Goal: Use online tool/utility: Utilize a website feature to perform a specific function

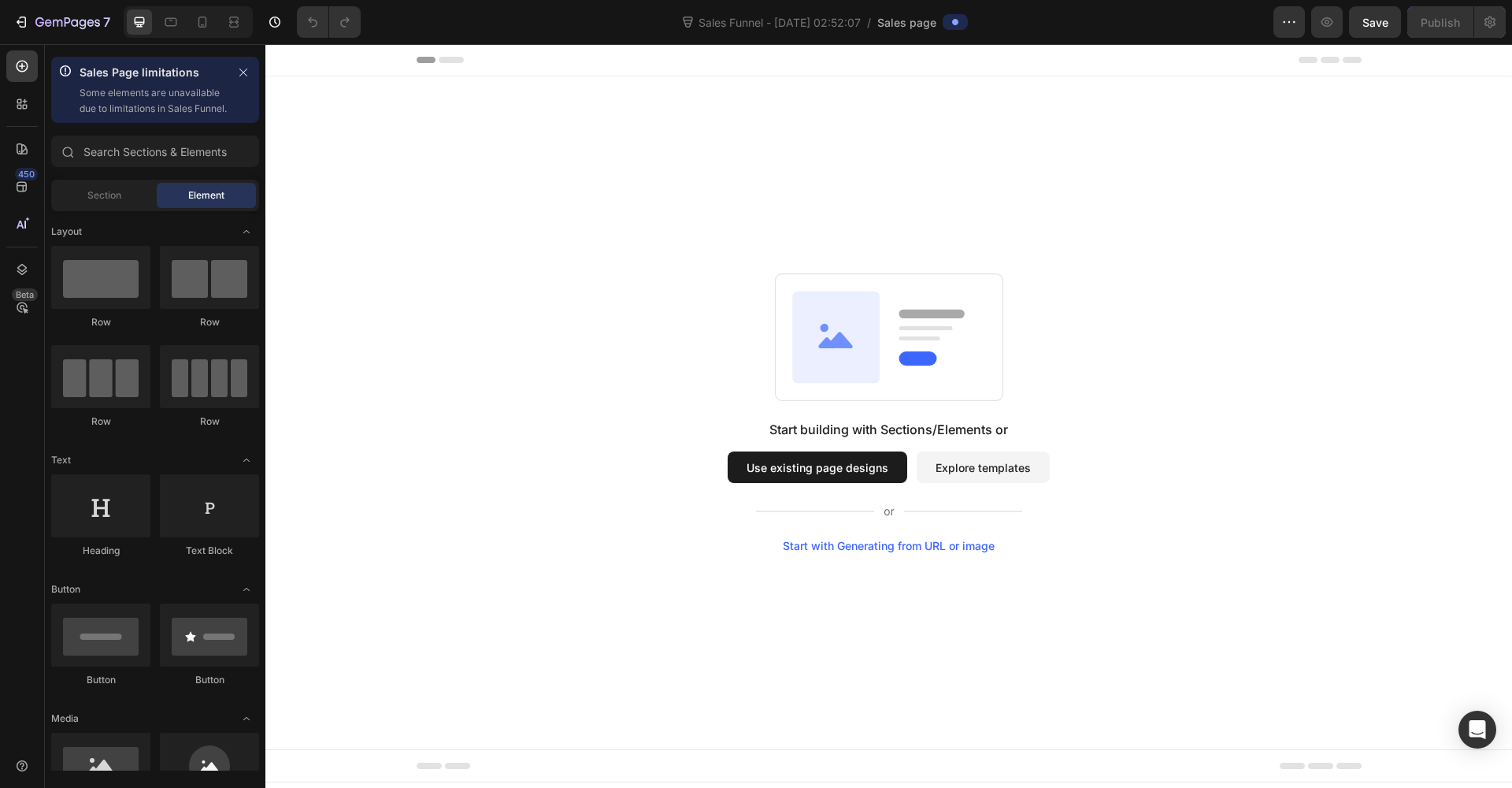
click at [846, 462] on button "Use existing page designs" at bounding box center [818, 467] width 179 height 31
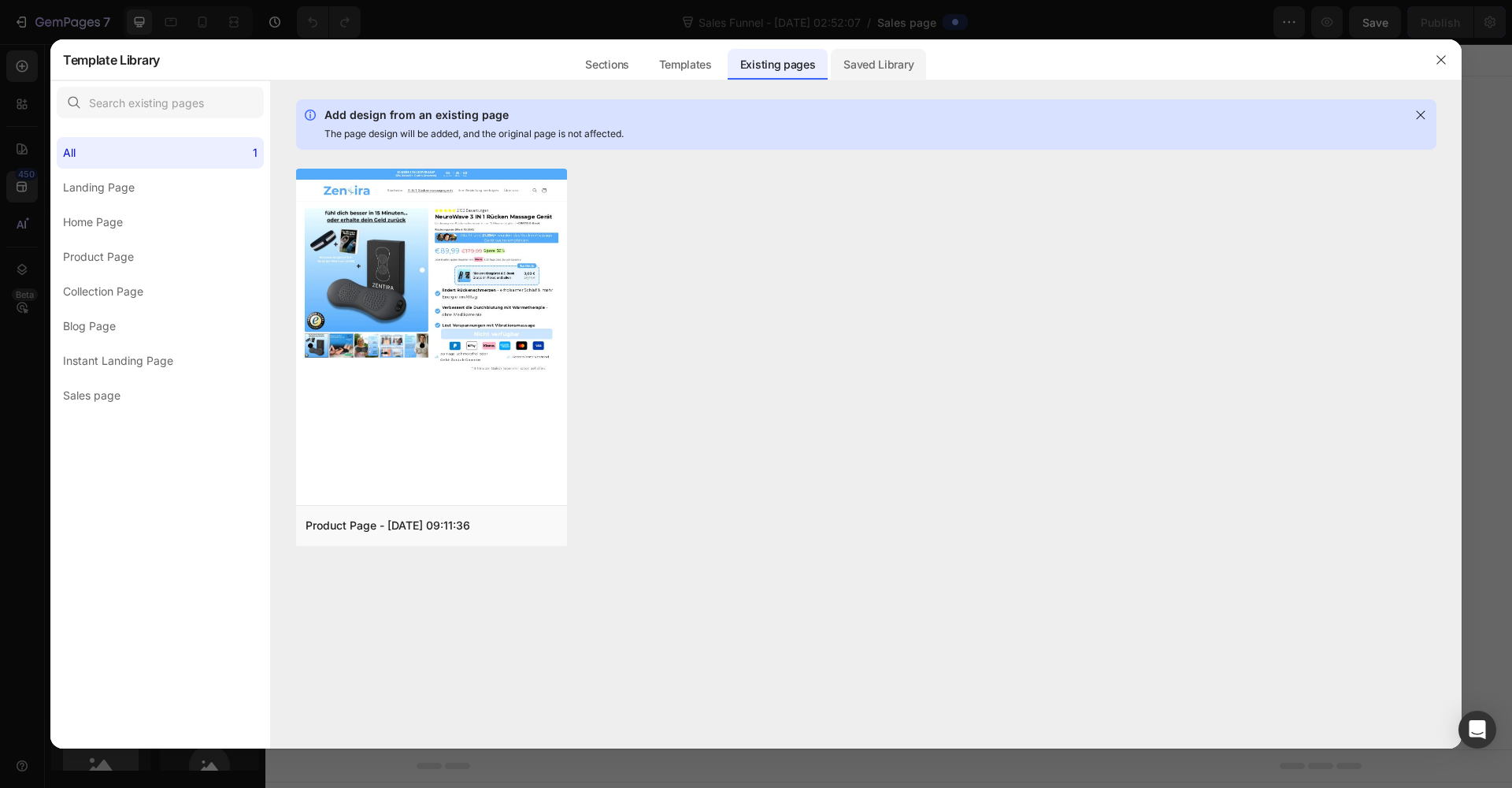
click at [873, 68] on div "Saved Library" at bounding box center [879, 64] width 95 height 31
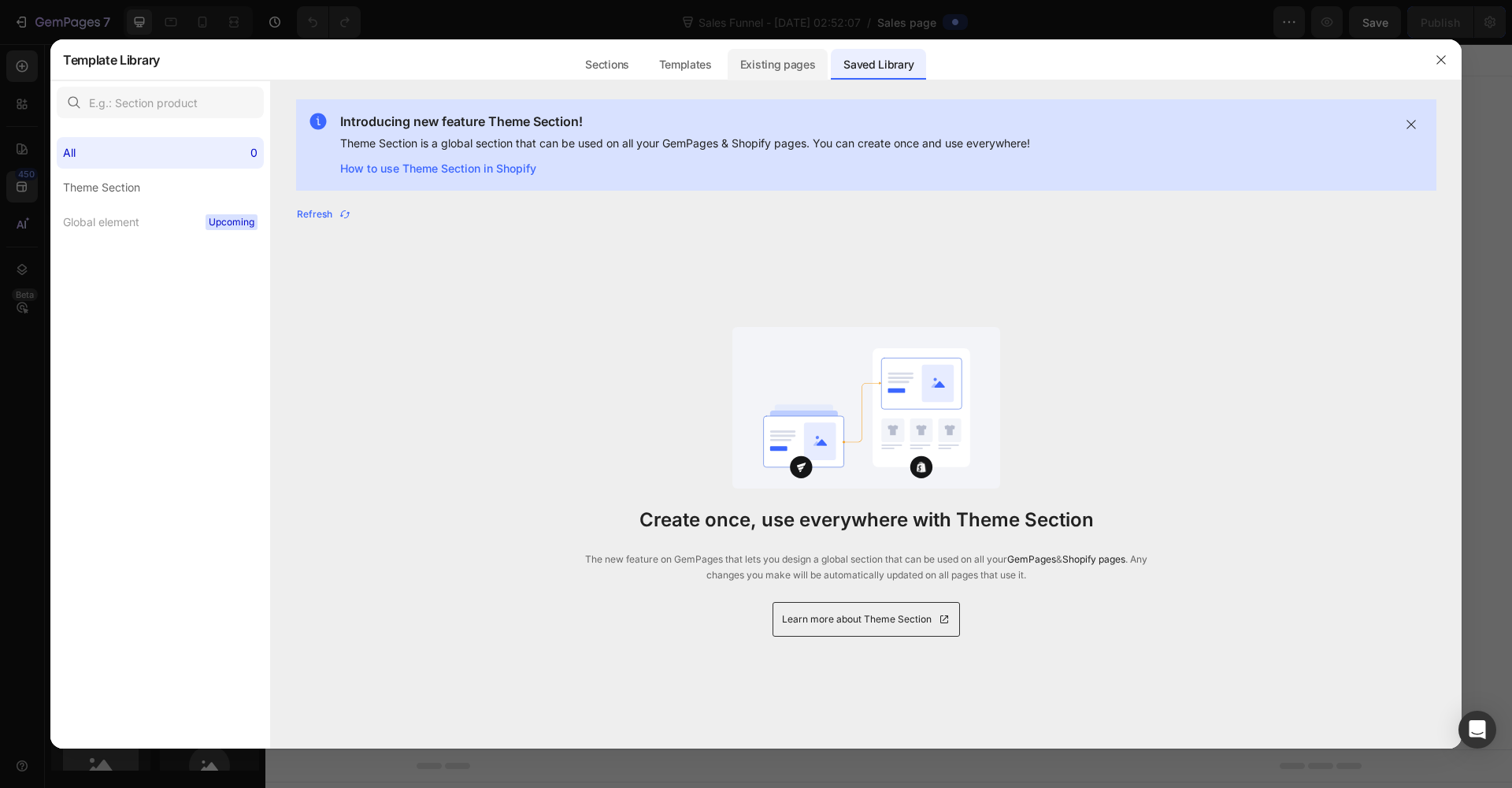
click at [810, 70] on div "Existing pages" at bounding box center [778, 64] width 101 height 31
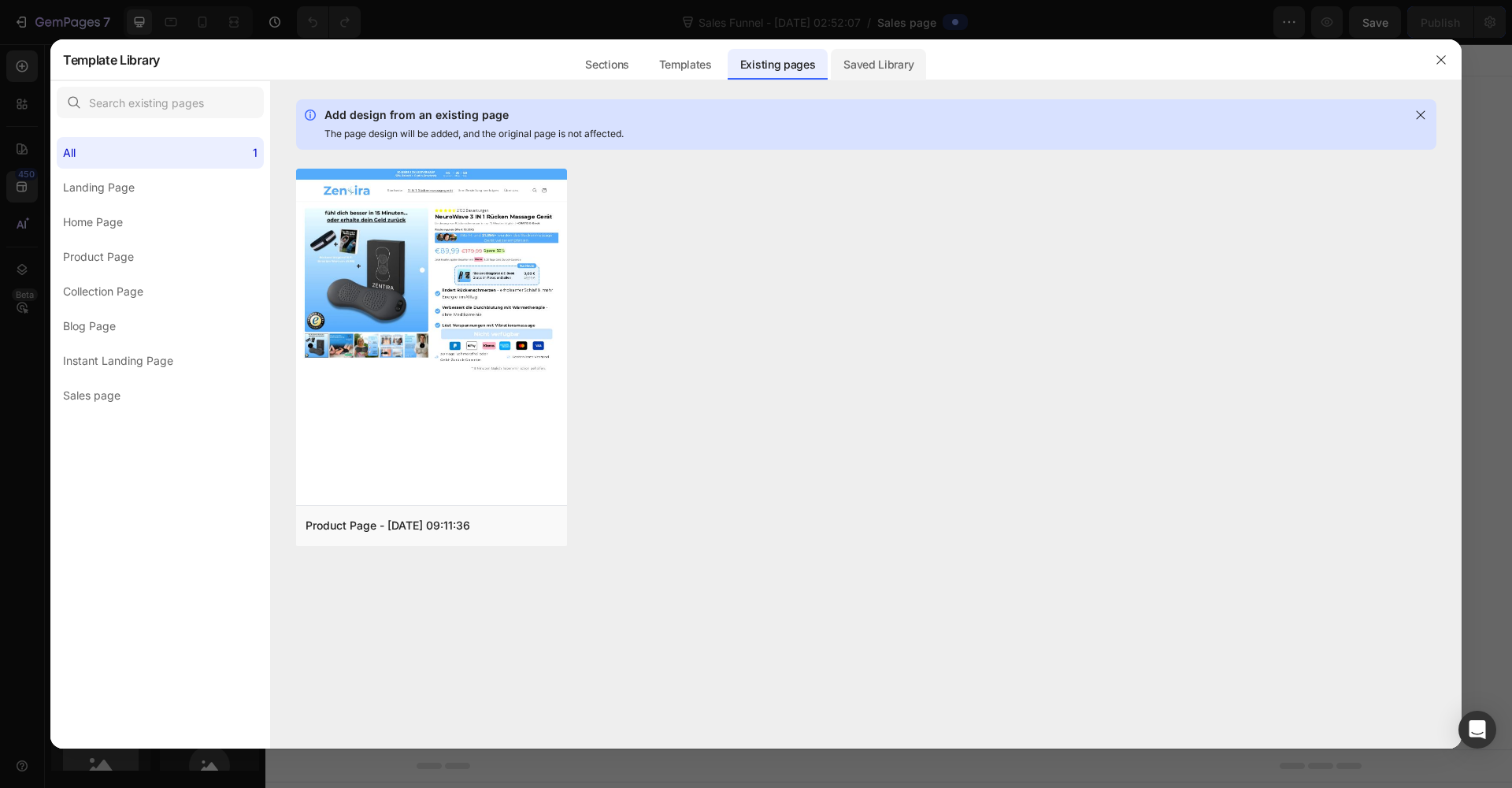
click at [890, 59] on div "Saved Library" at bounding box center [879, 64] width 95 height 31
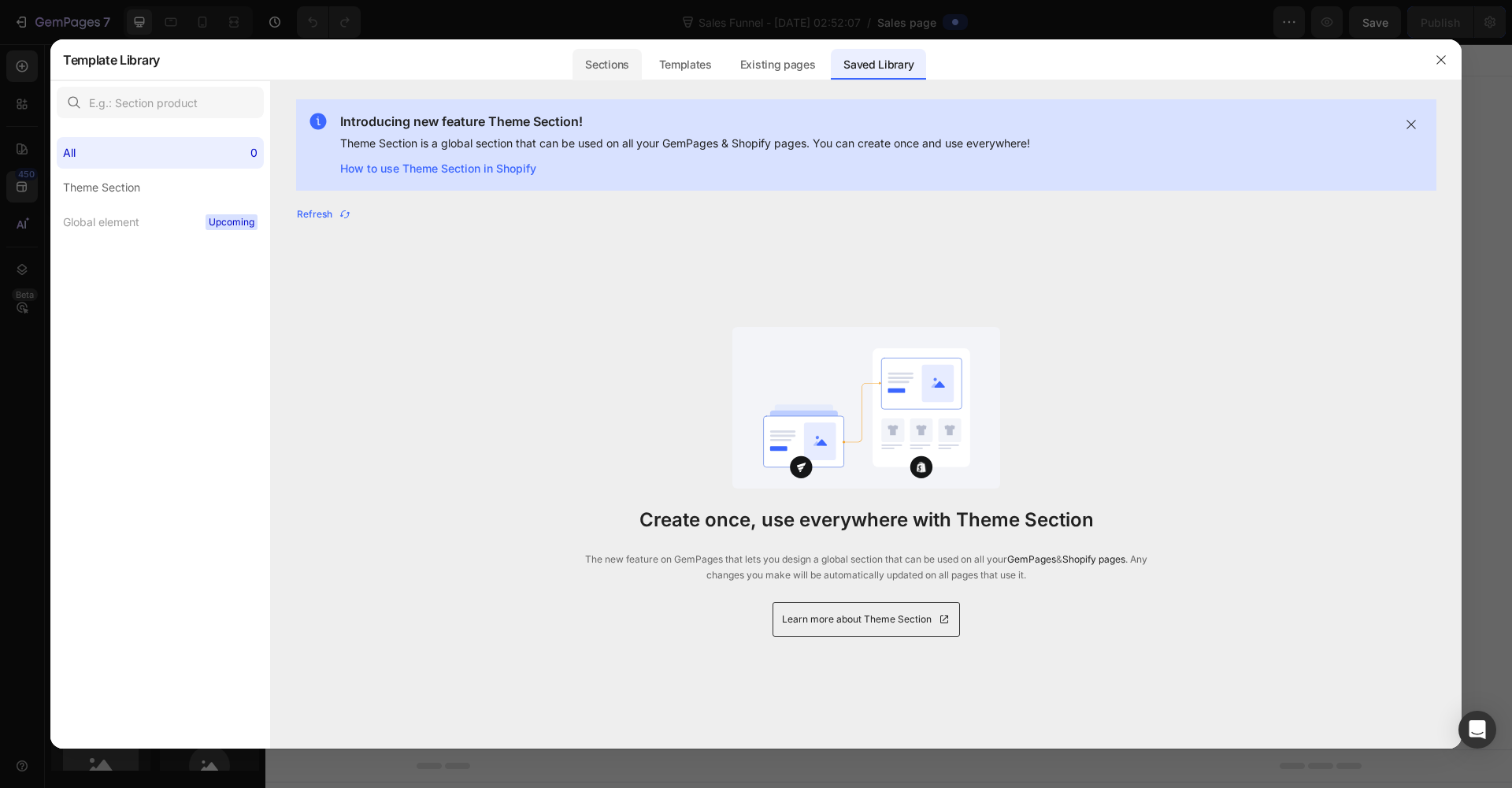
click at [625, 68] on div "Sections" at bounding box center [606, 64] width 69 height 31
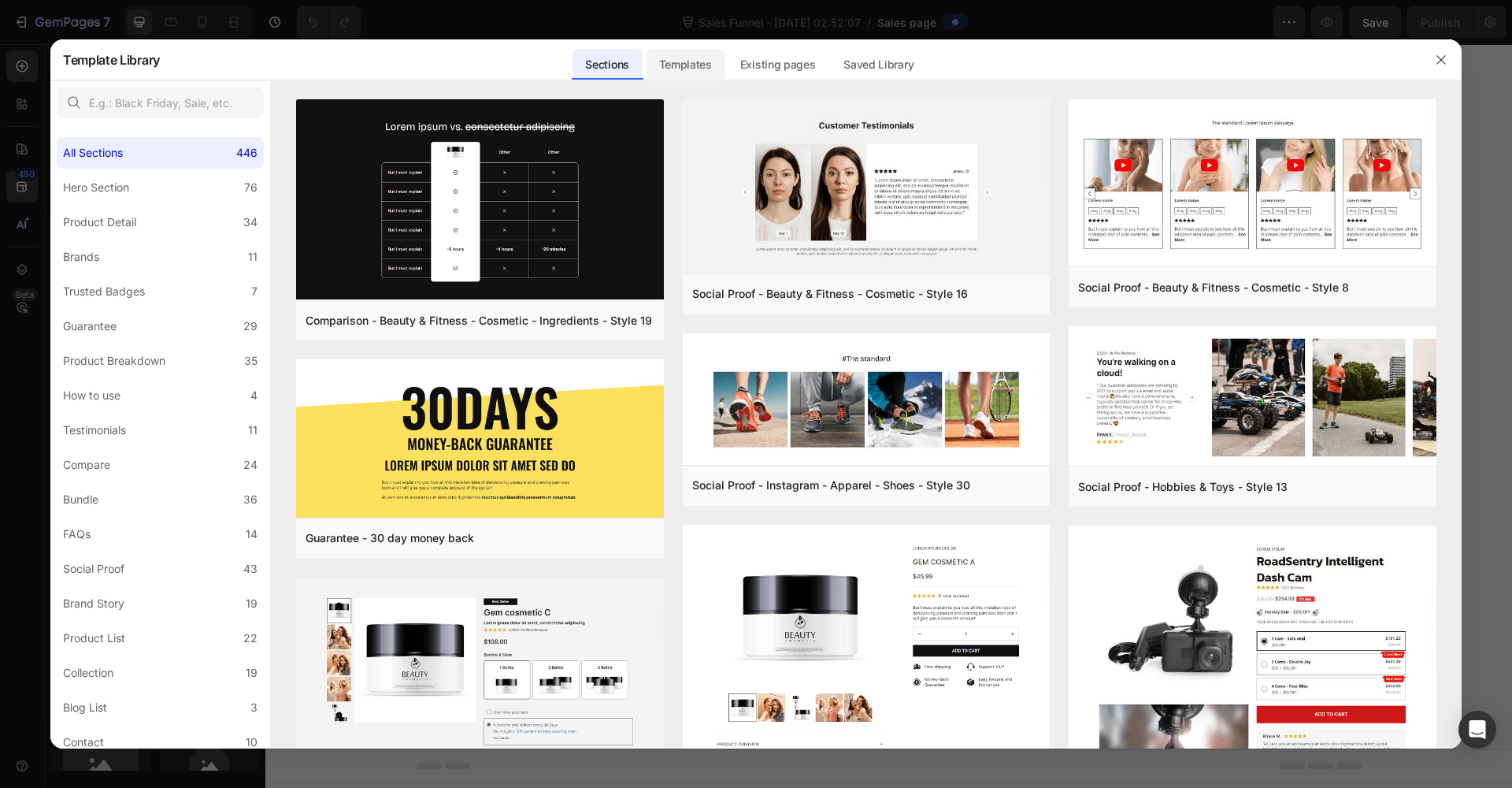
click at [684, 67] on div "Templates" at bounding box center [685, 64] width 78 height 31
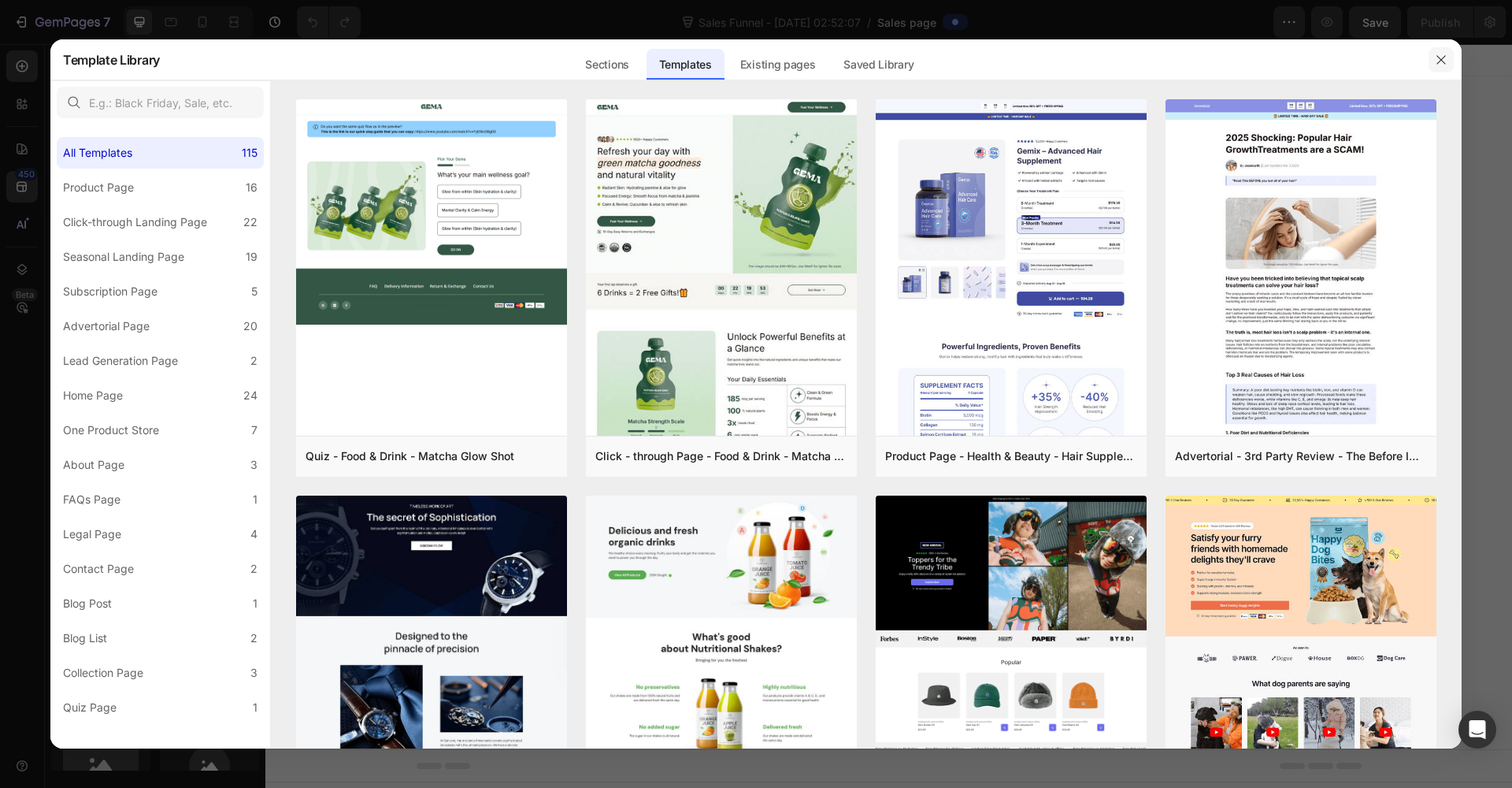
click at [1432, 60] on button "button" at bounding box center [1442, 60] width 26 height 26
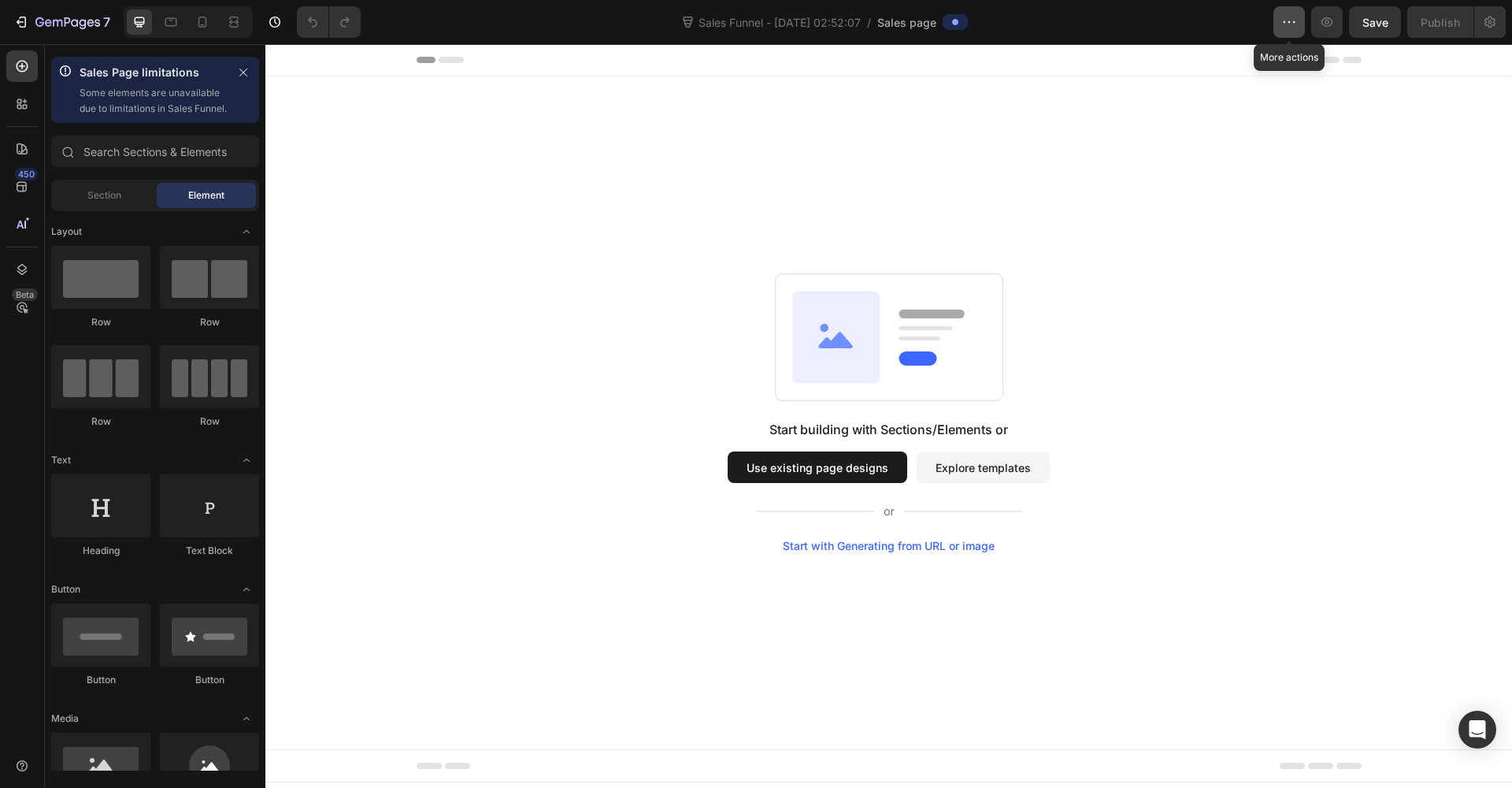
click at [1290, 26] on icon "button" at bounding box center [1289, 22] width 16 height 16
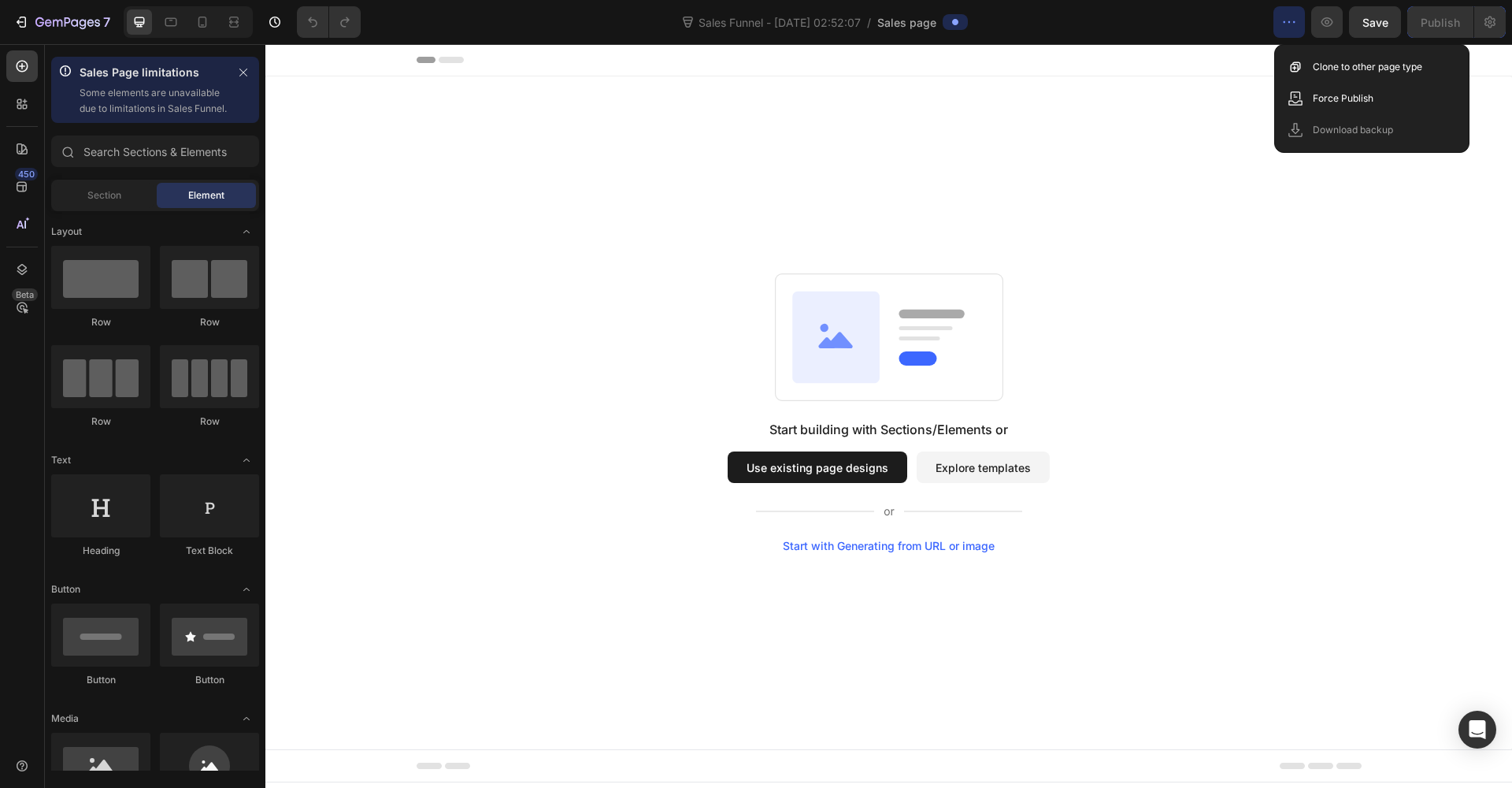
click at [893, 546] on div "Start with Generating from URL or image" at bounding box center [889, 546] width 212 height 13
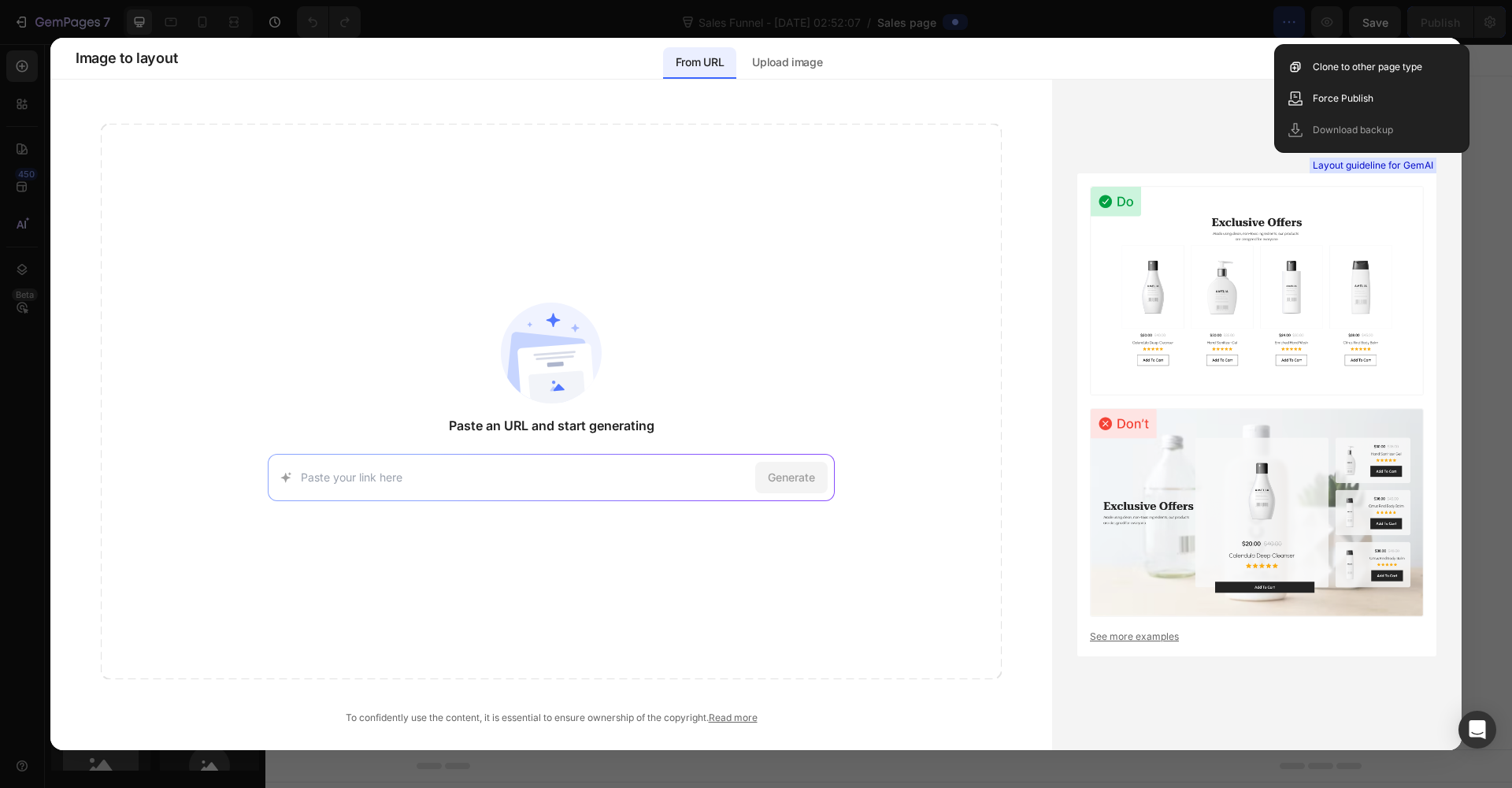
click at [690, 328] on div "Paste an URL and start generating Generate" at bounding box center [551, 401] width 901 height 556
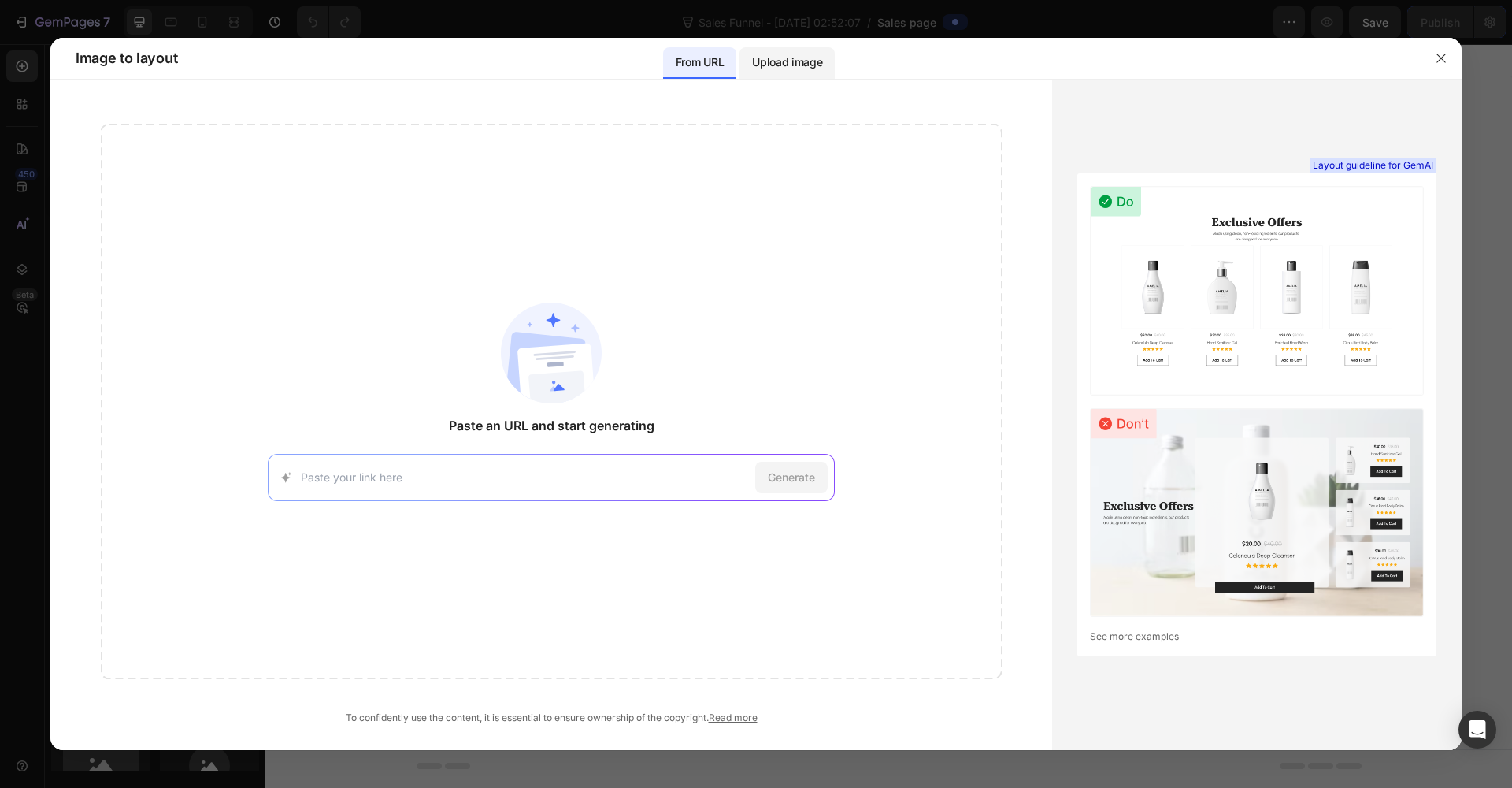
click at [775, 68] on p "Upload image" at bounding box center [787, 62] width 70 height 19
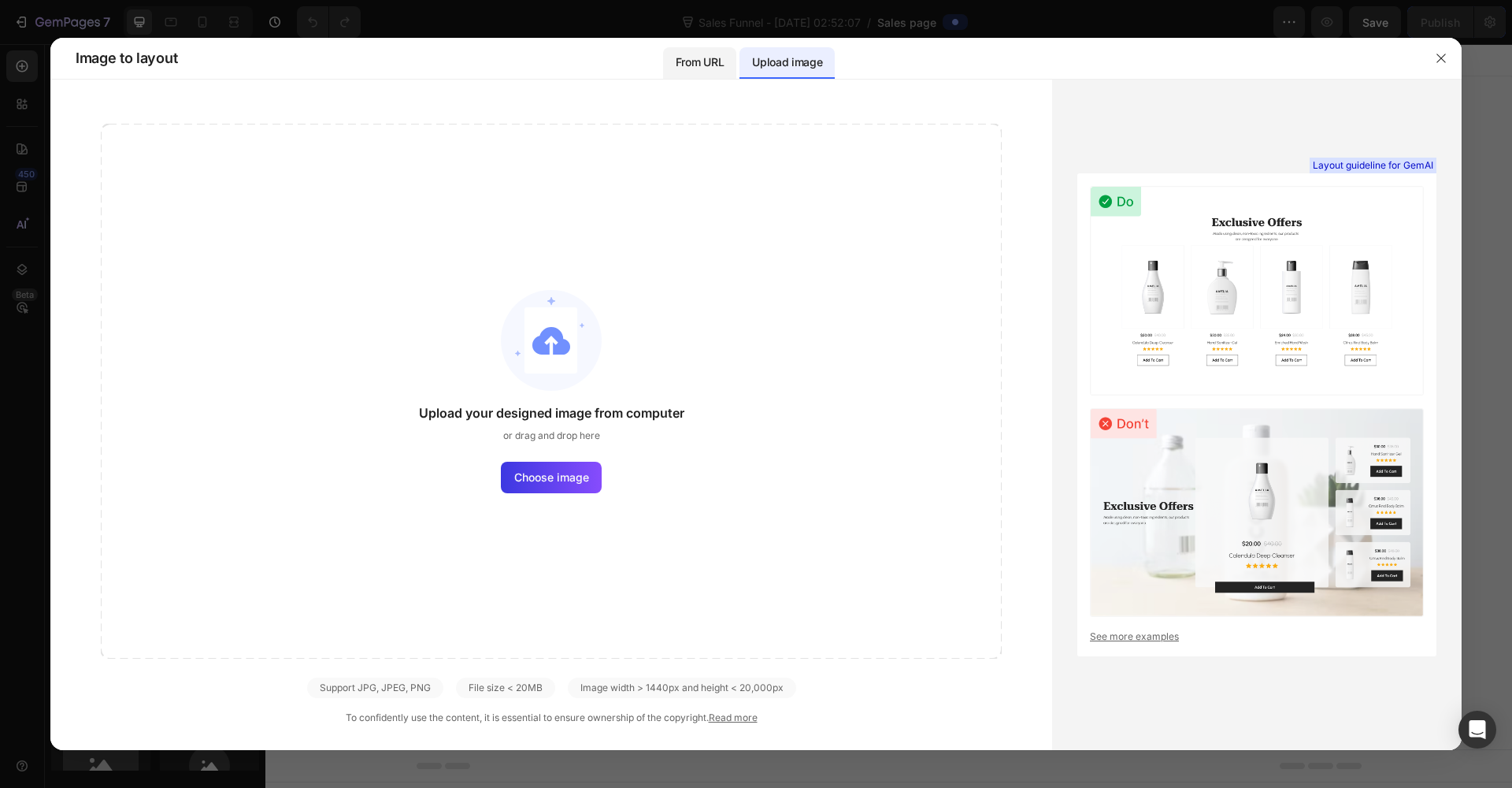
click at [719, 68] on p "From URL" at bounding box center [700, 62] width 48 height 19
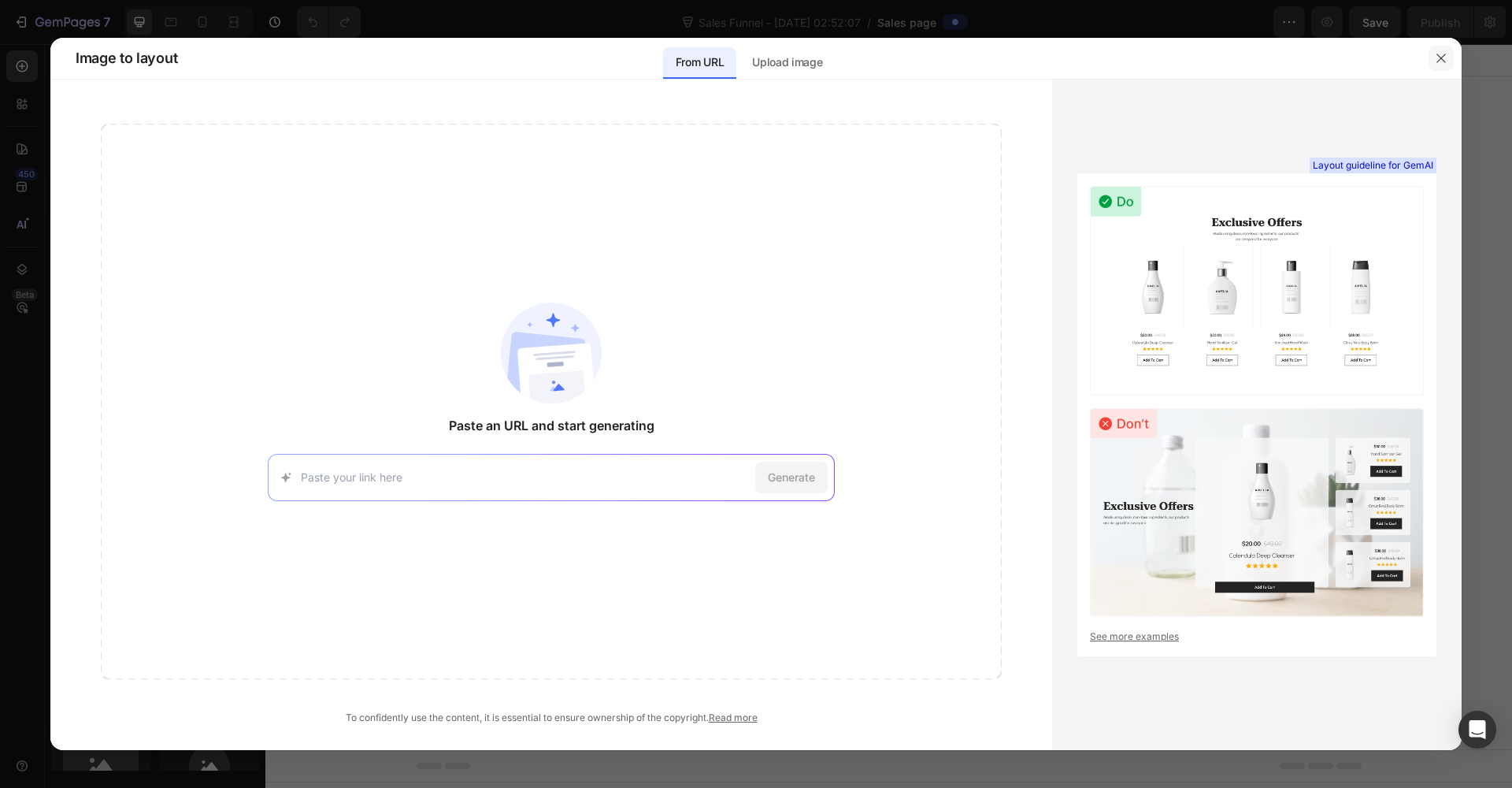
click at [1435, 58] on icon "button" at bounding box center [1442, 59] width 13 height 13
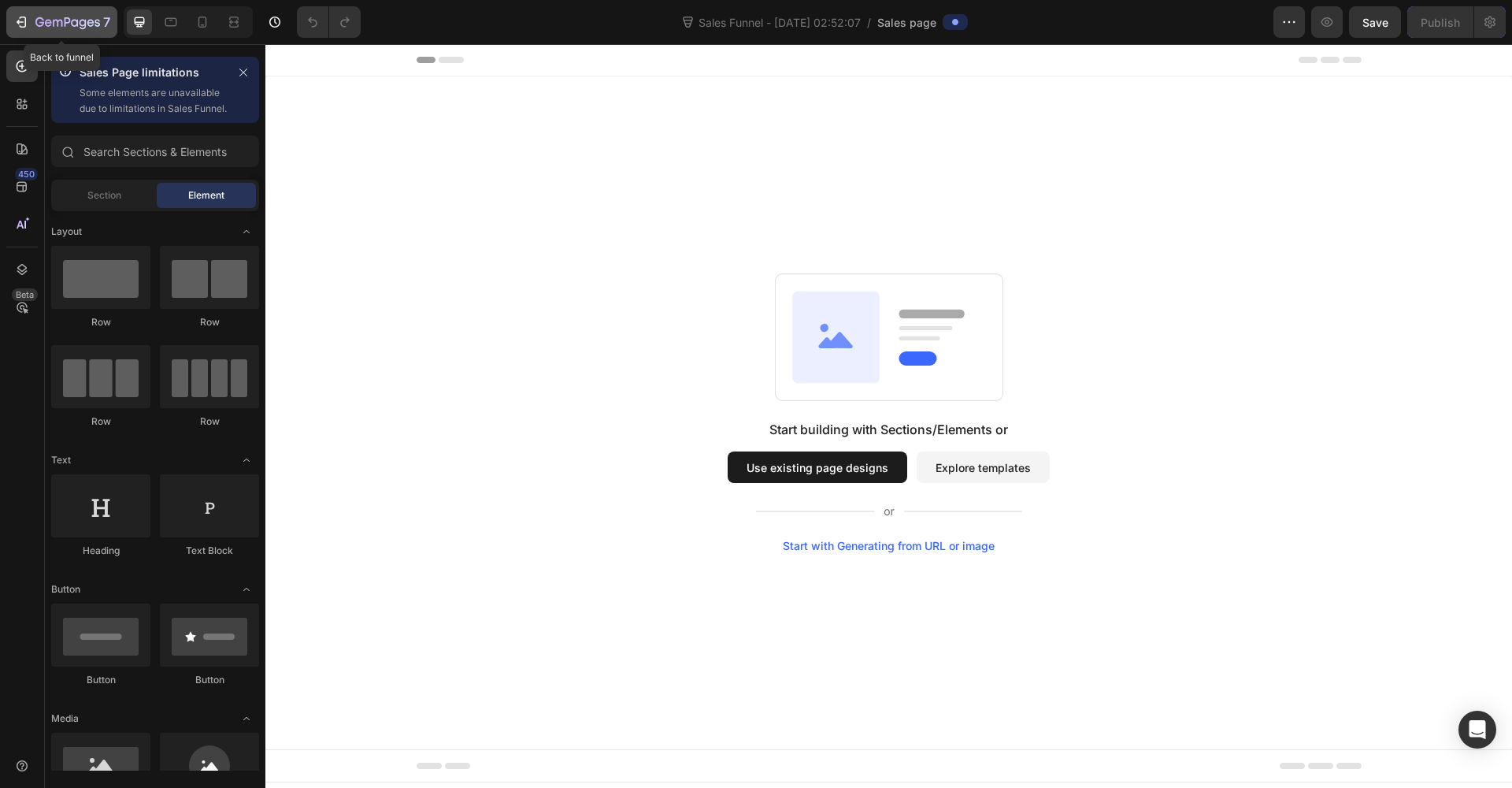
click at [17, 17] on icon "button" at bounding box center [21, 22] width 16 height 16
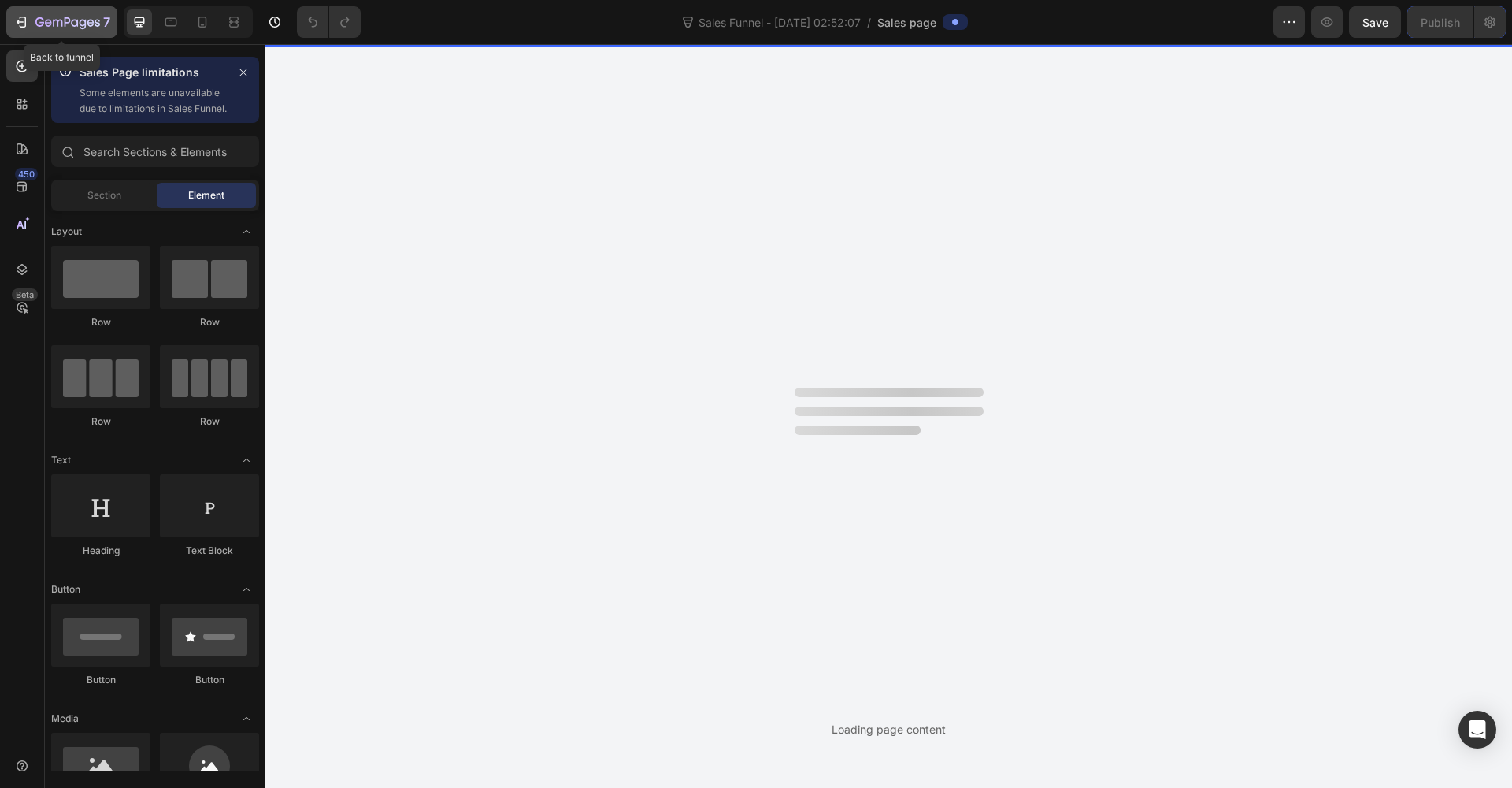
click at [43, 21] on icon "button" at bounding box center [68, 23] width 65 height 14
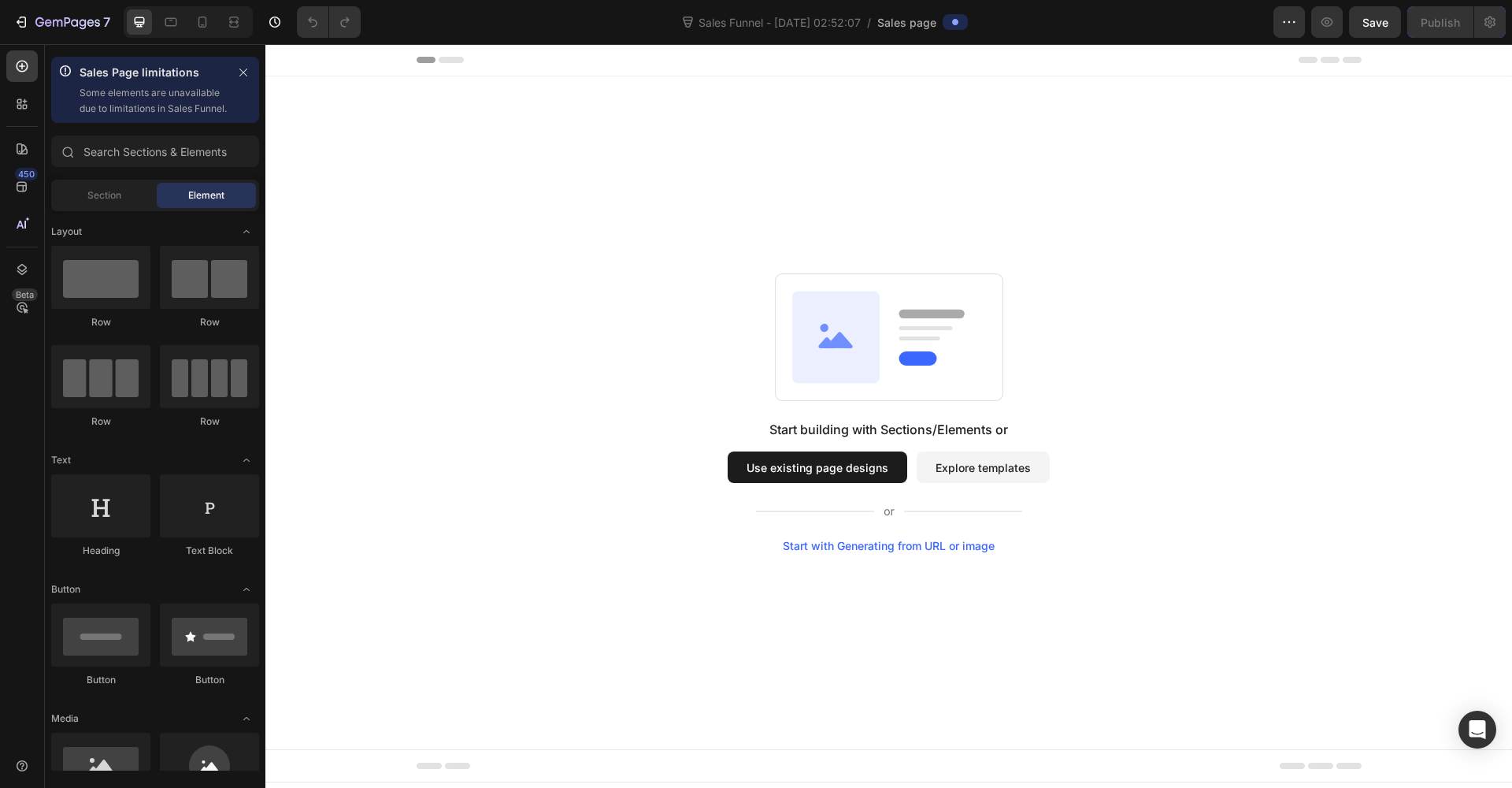
click at [855, 471] on button "Use existing page designs" at bounding box center [818, 467] width 179 height 31
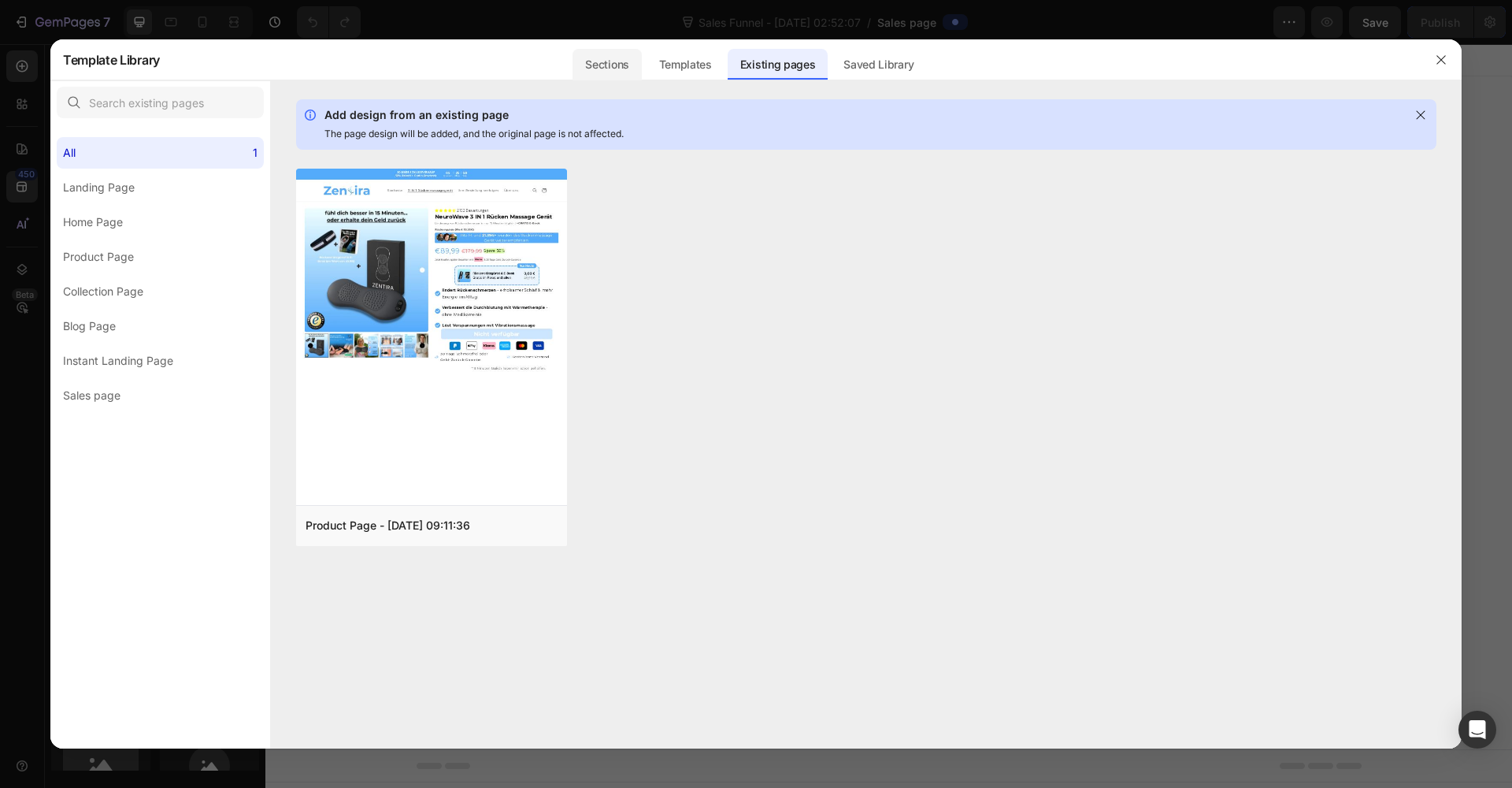
click at [621, 70] on div "Sections" at bounding box center [606, 64] width 69 height 31
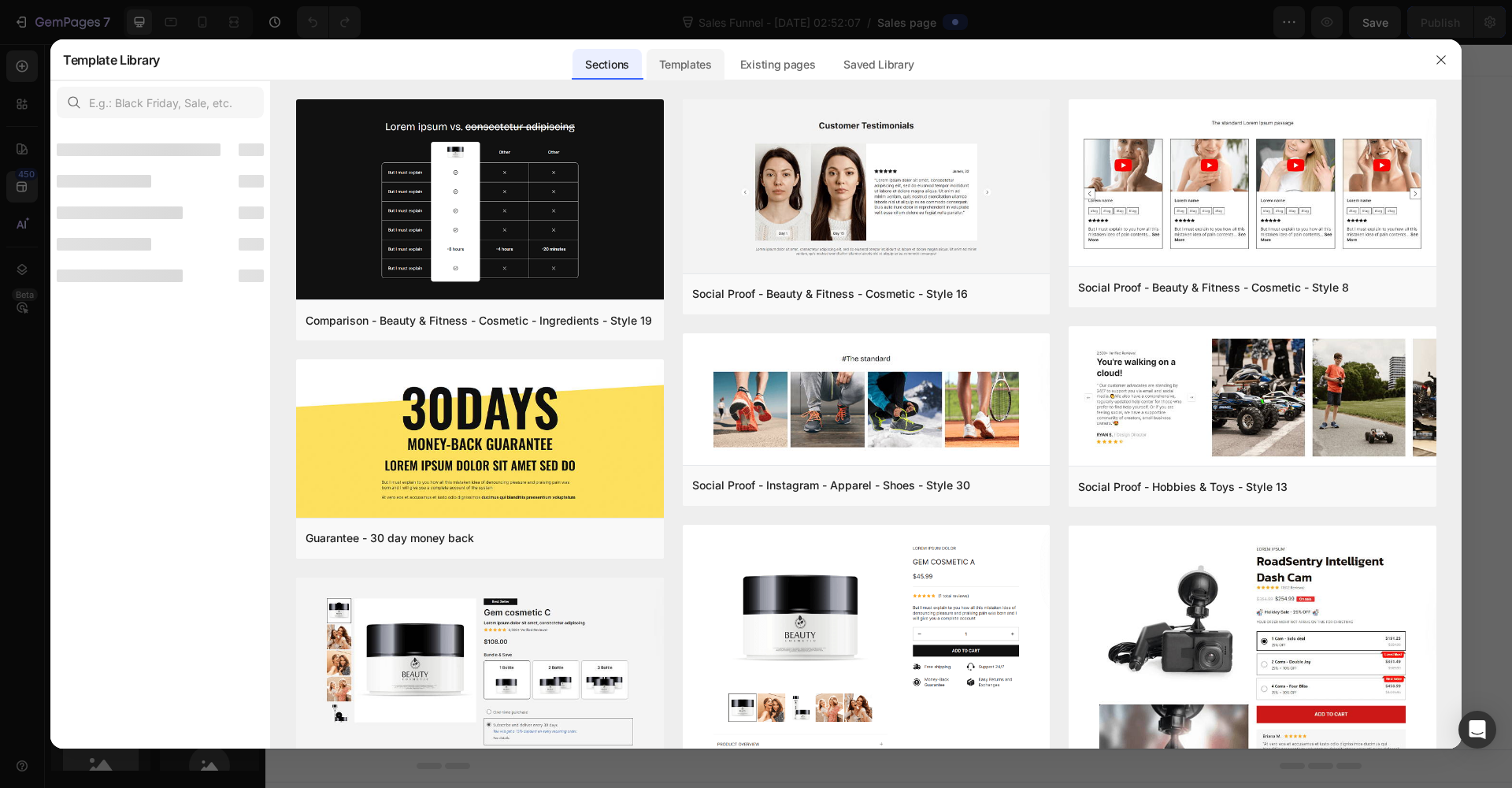
click at [673, 67] on div "Templates" at bounding box center [685, 64] width 78 height 31
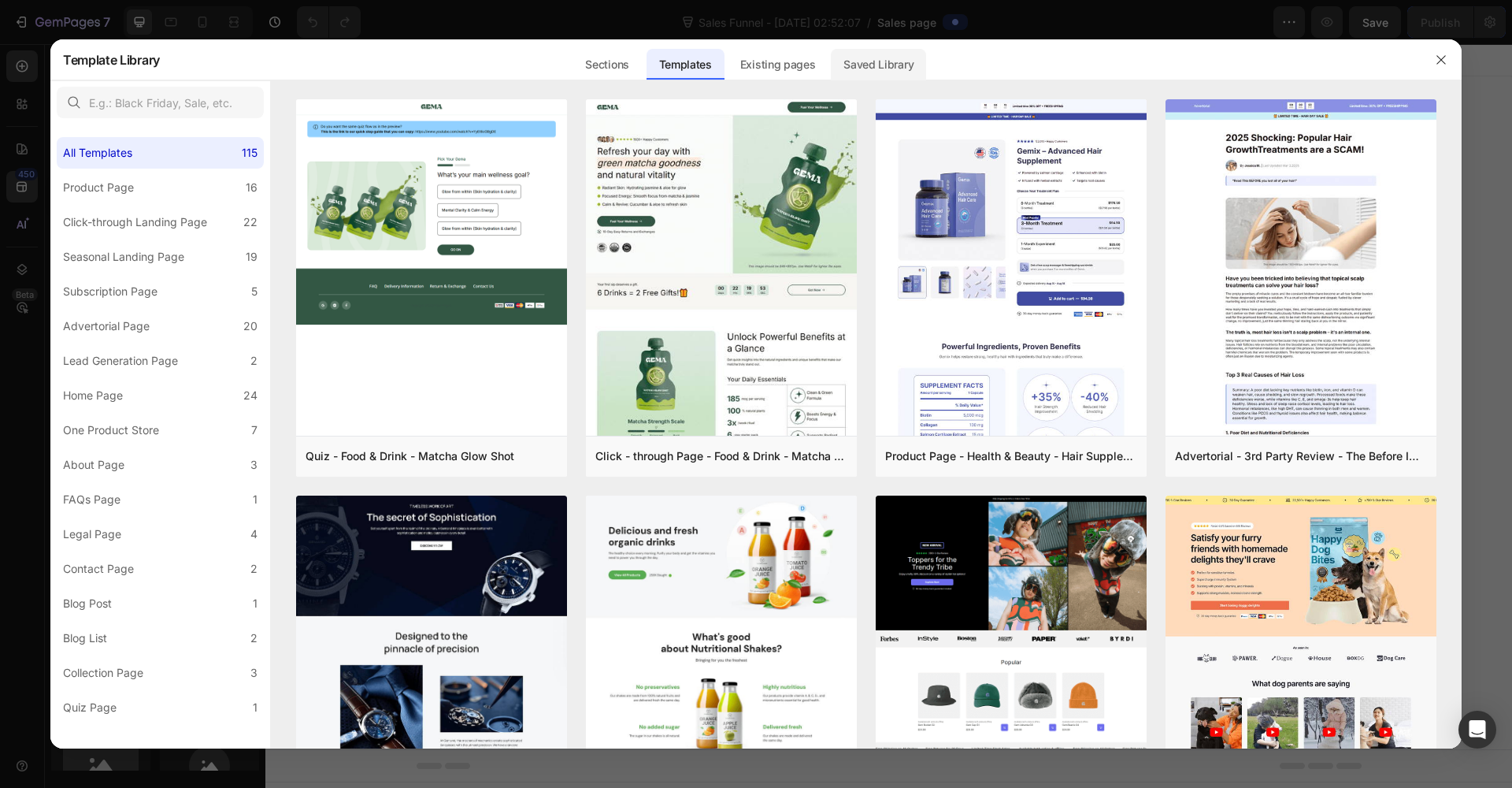
click at [843, 65] on div "Saved Library" at bounding box center [879, 64] width 95 height 31
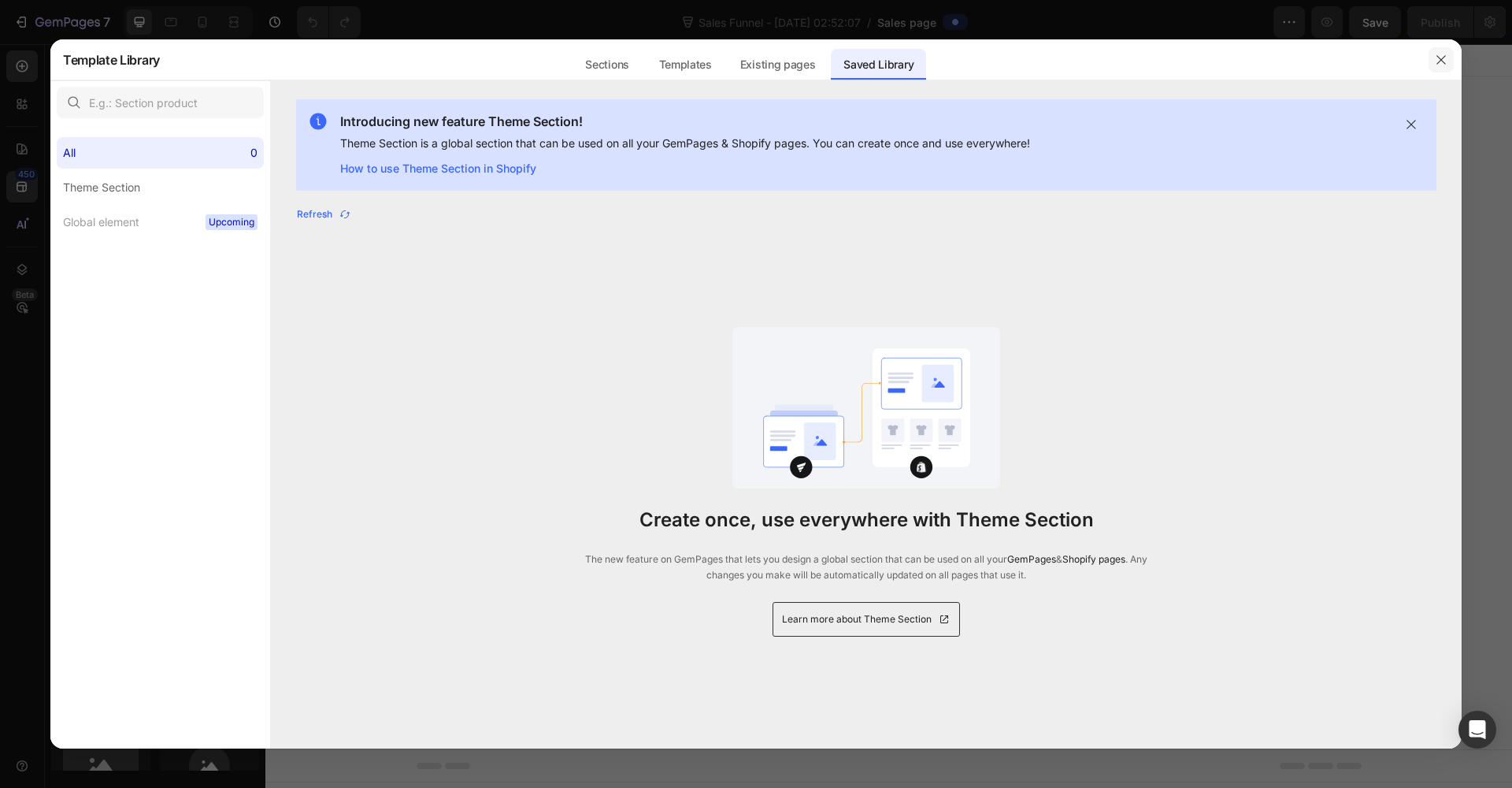
click at [1440, 63] on icon "button" at bounding box center [1442, 60] width 13 height 13
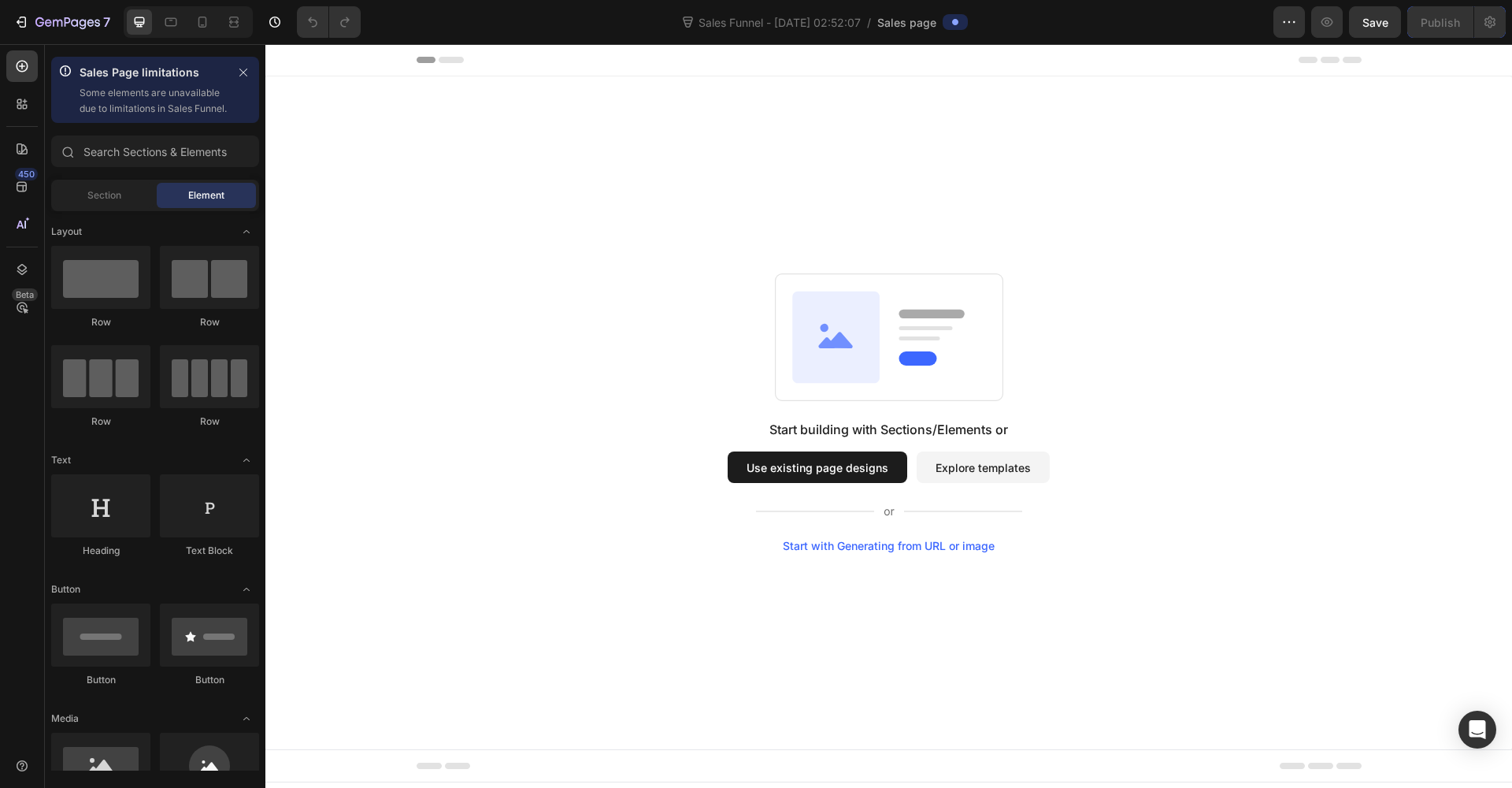
click at [990, 462] on button "Explore templates" at bounding box center [983, 467] width 134 height 31
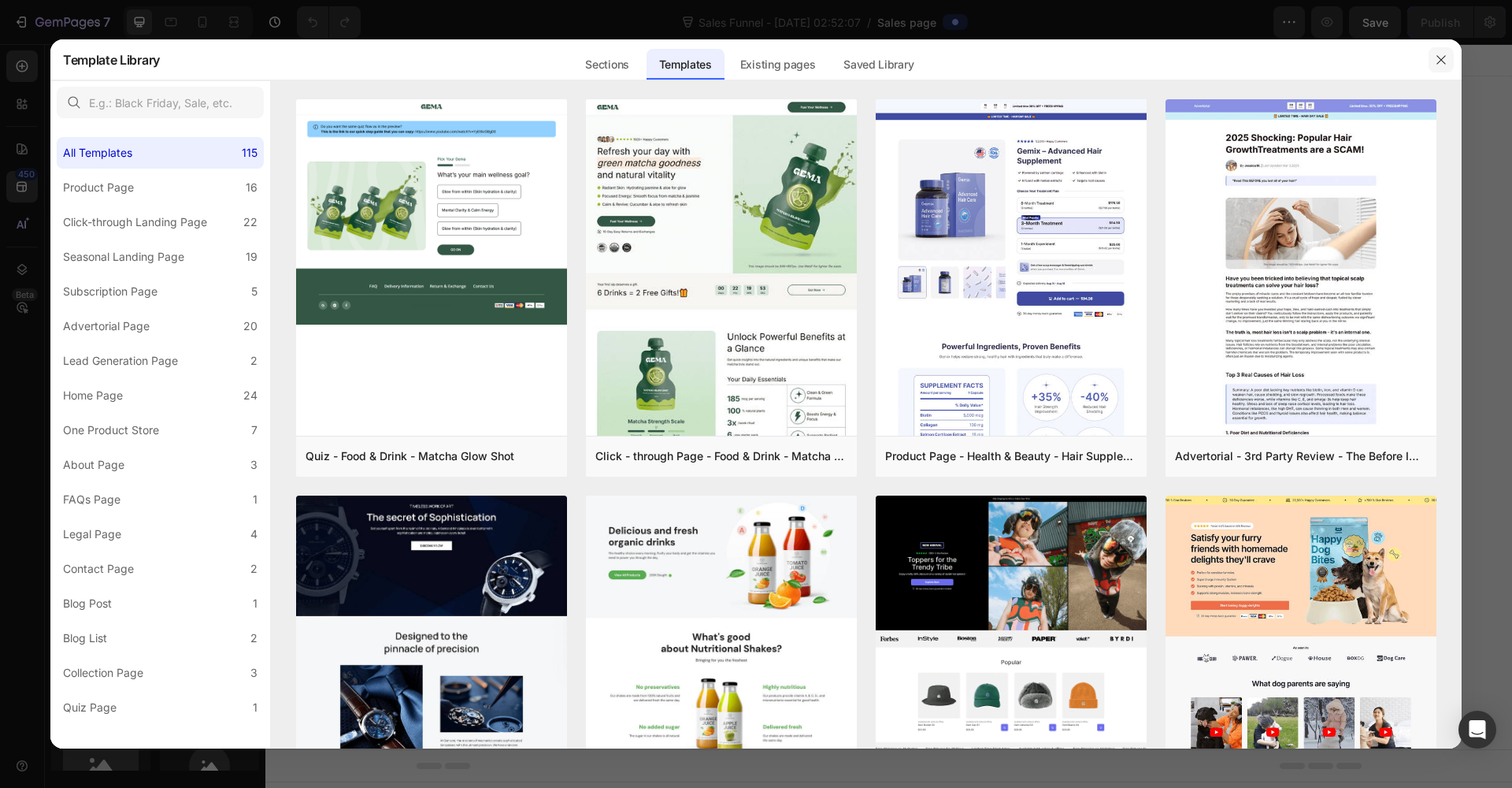
click at [1442, 59] on icon "button" at bounding box center [1441, 59] width 8 height 8
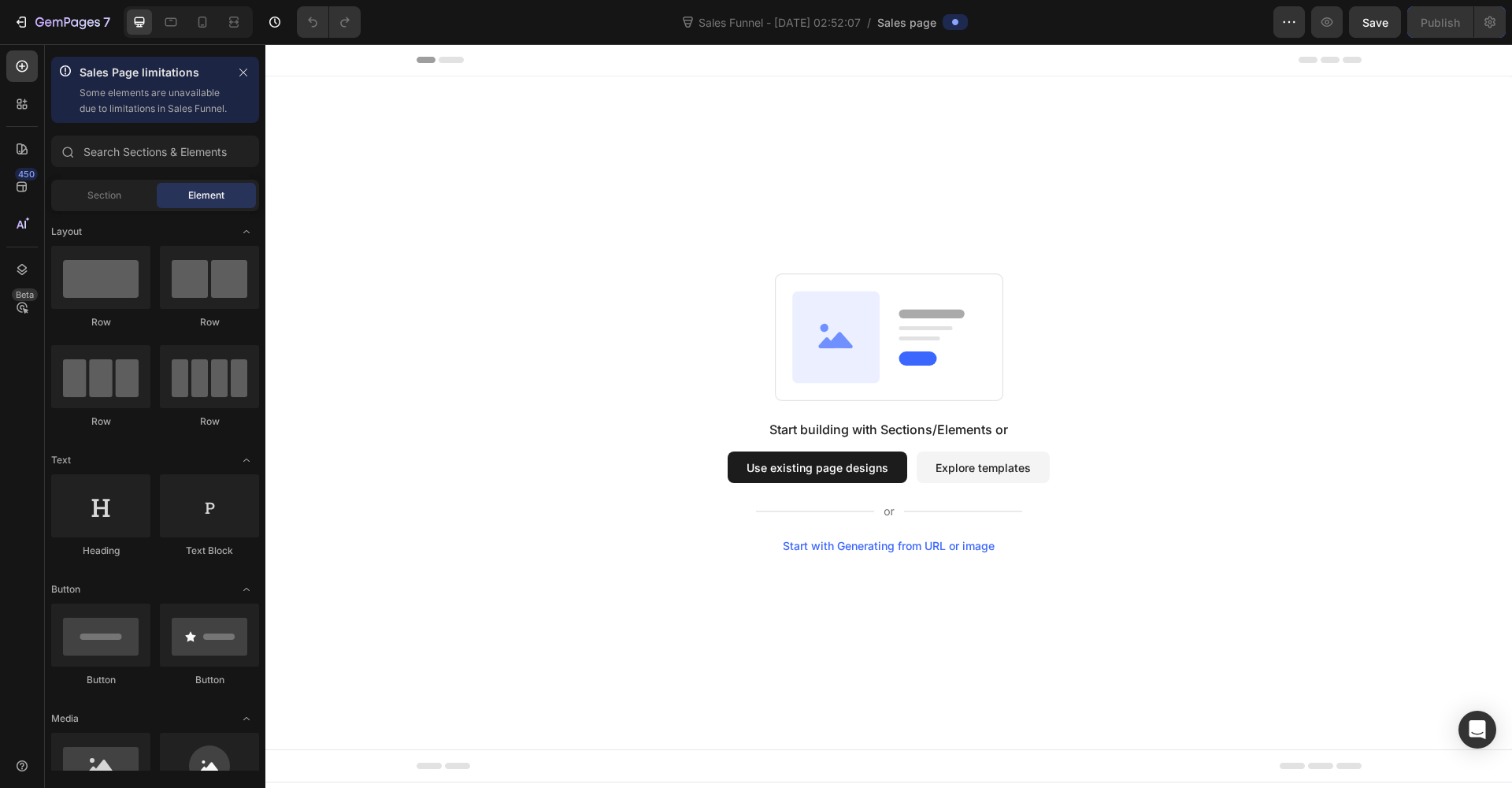
click at [927, 554] on div "Start building with Sections/Elements or Use existing page designs Explore temp…" at bounding box center [888, 413] width 1247 height 673
click at [928, 552] on div "Start with Generating from URL or image" at bounding box center [889, 546] width 212 height 13
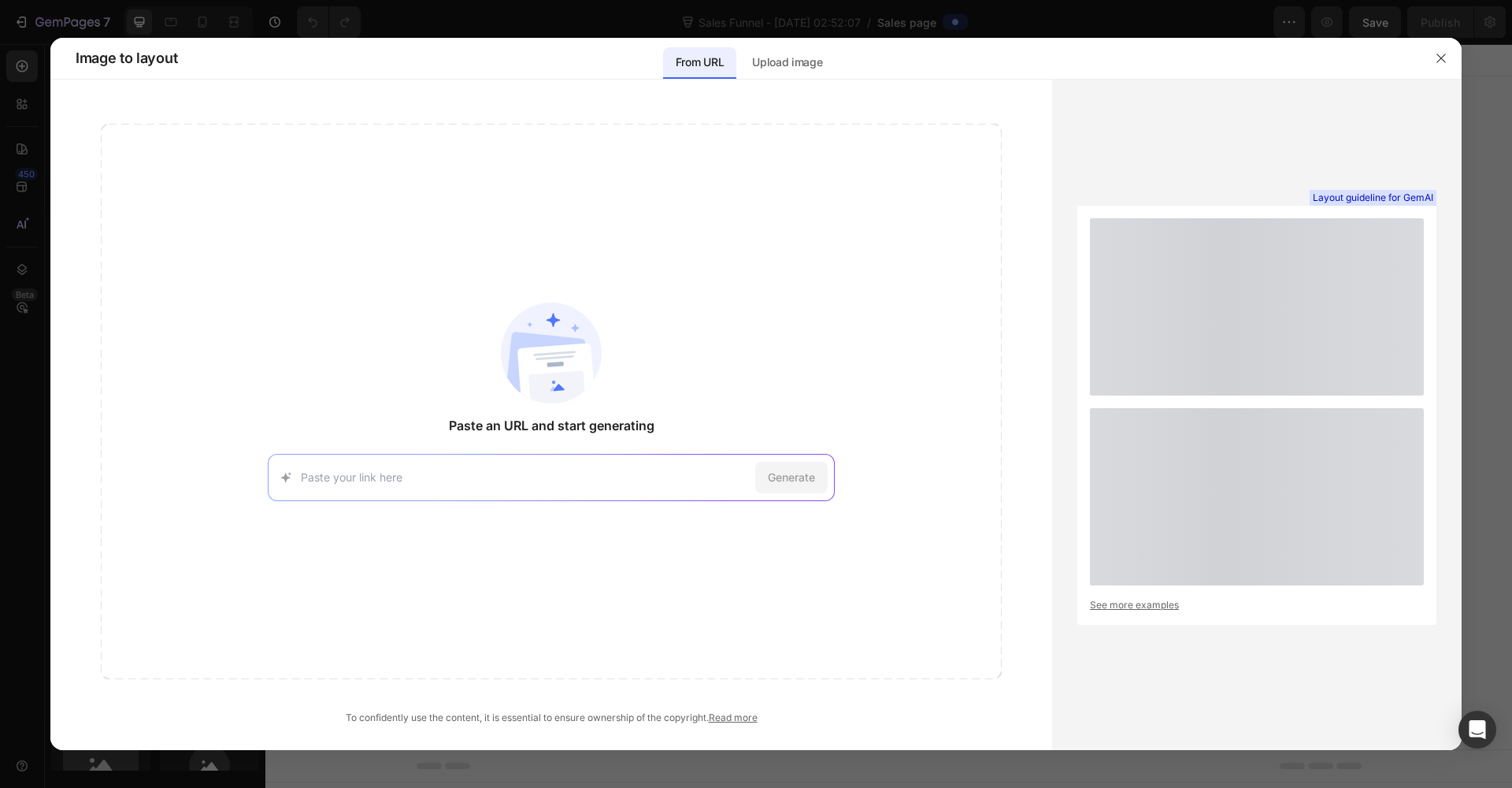
click at [447, 474] on input at bounding box center [525, 477] width 448 height 16
type input "https://a0175a-65.myshopify.com/pages/sales-page-569309372899918869"
click at [804, 480] on span "Generate" at bounding box center [792, 477] width 48 height 16
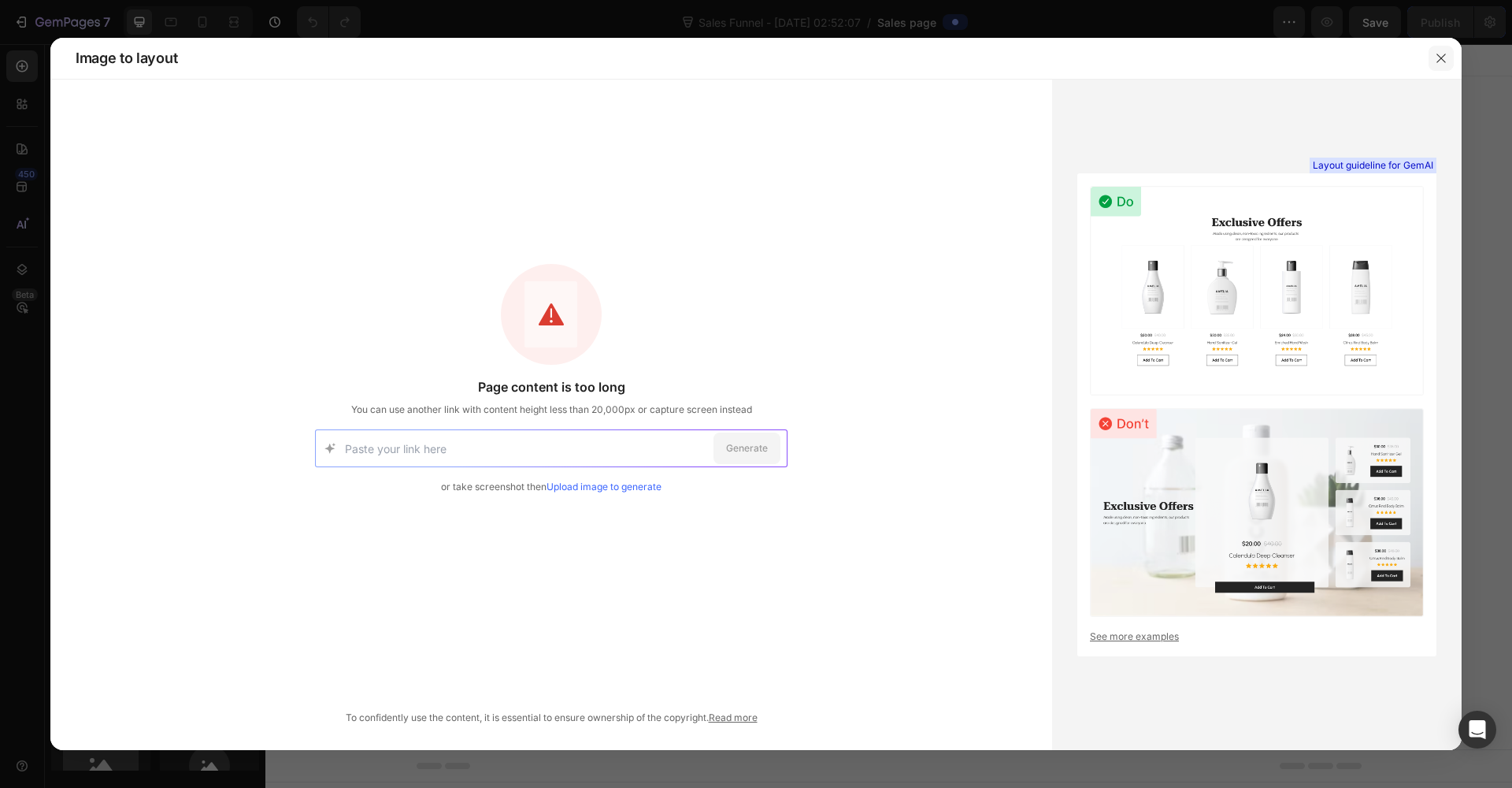
click at [1439, 52] on icon "button" at bounding box center [1442, 59] width 13 height 13
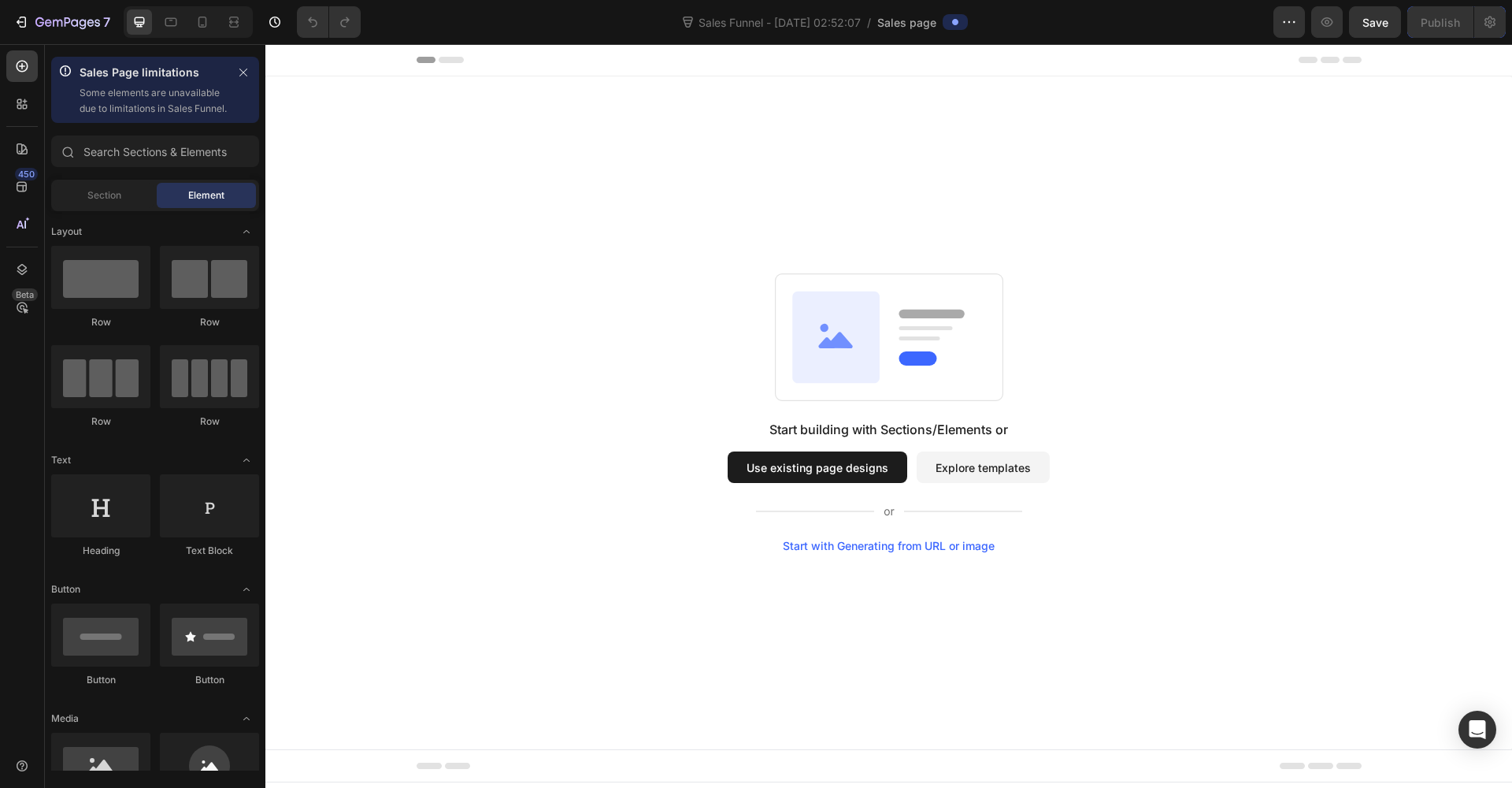
click at [839, 469] on button "Use existing page designs" at bounding box center [818, 467] width 179 height 31
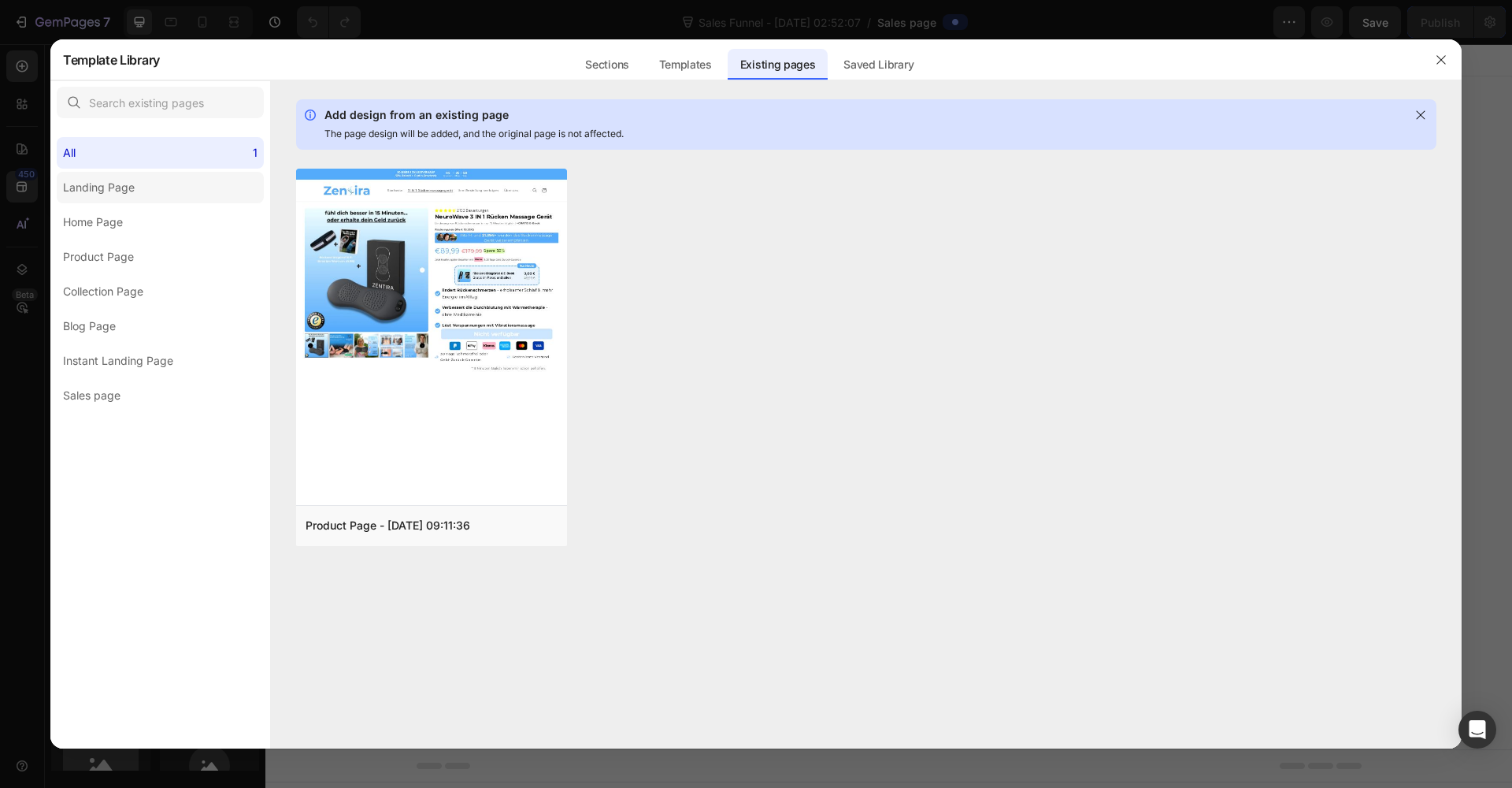
click at [116, 193] on div "Landing Page" at bounding box center [99, 188] width 71 height 19
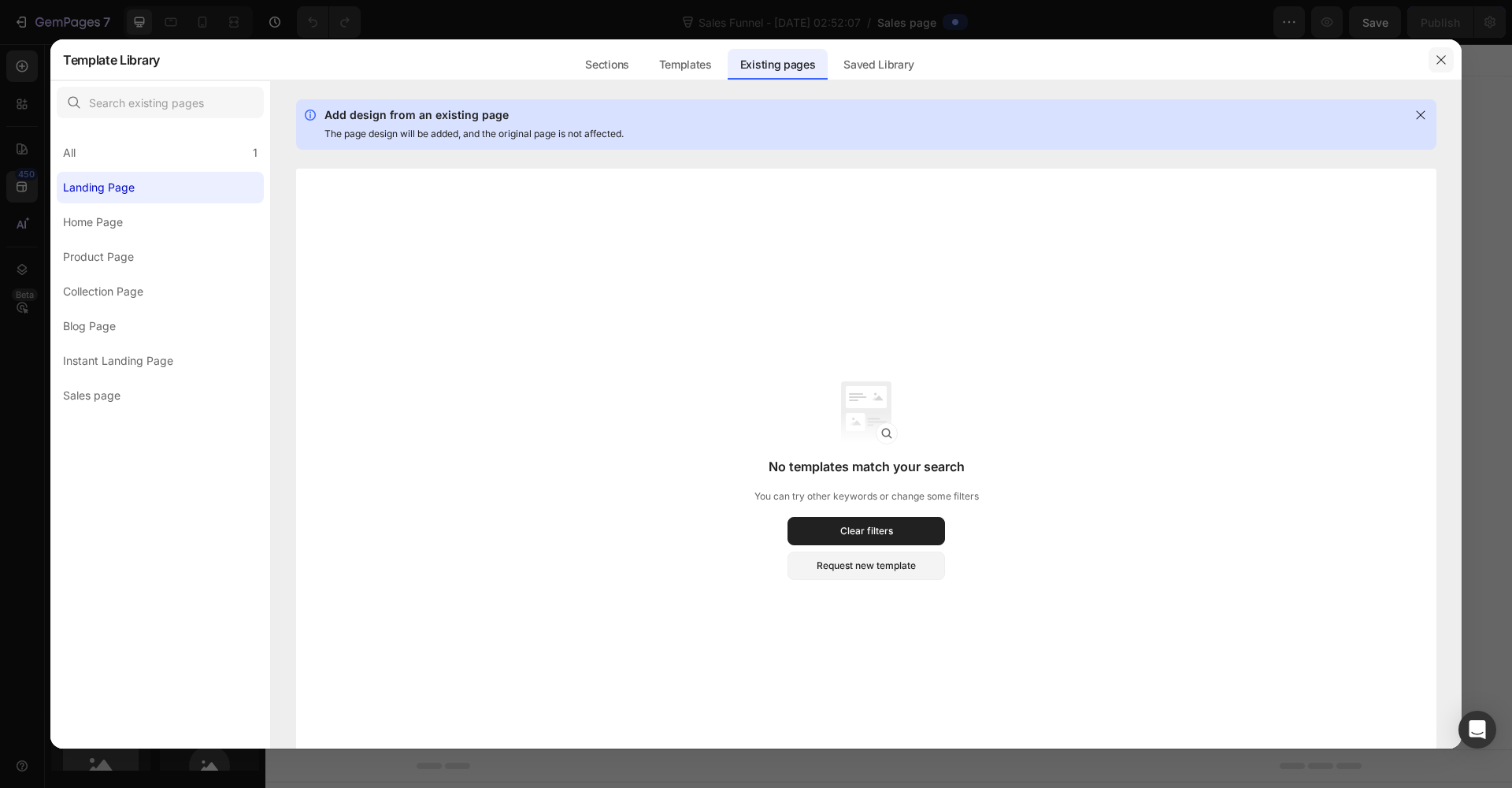
drag, startPoint x: 1443, startPoint y: 61, endPoint x: 1128, endPoint y: 48, distance: 315.3
click at [1443, 61] on icon "button" at bounding box center [1441, 59] width 8 height 8
